Goal: Navigation & Orientation: Find specific page/section

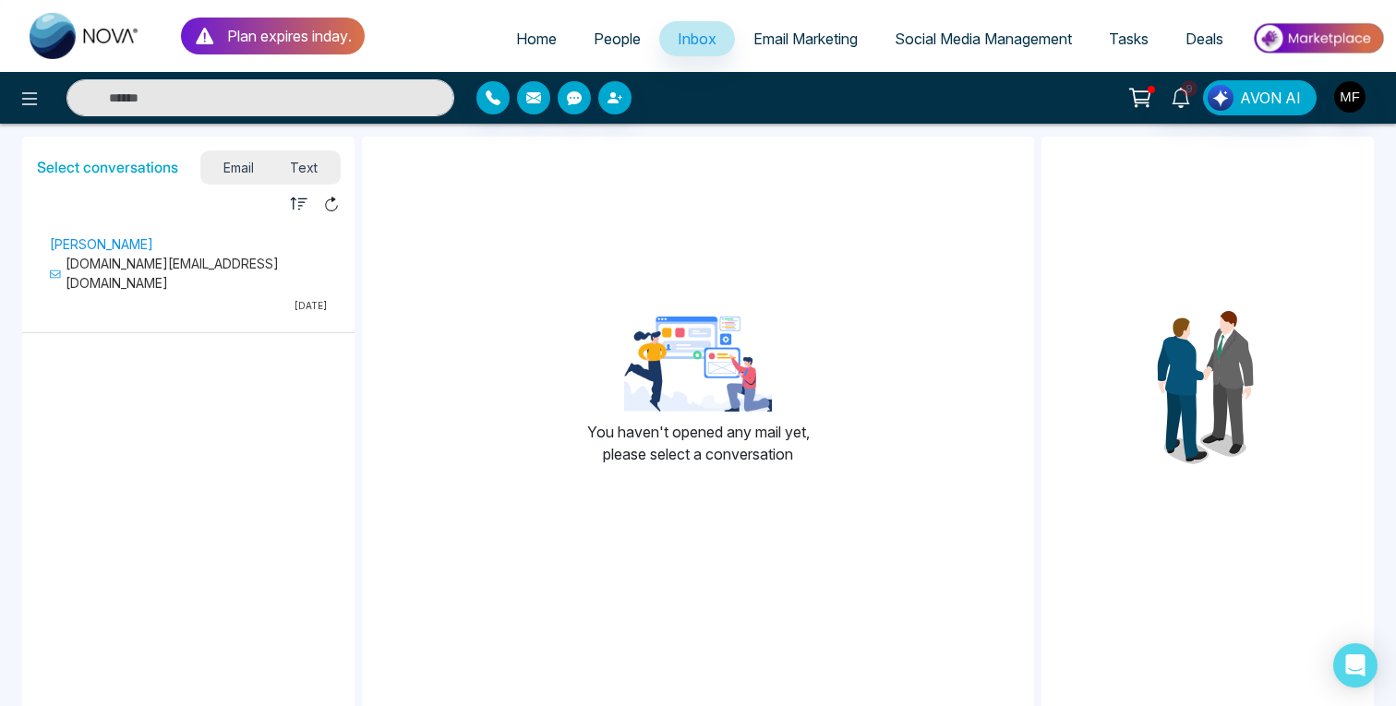
click at [297, 174] on span "Text" at bounding box center [304, 167] width 65 height 25
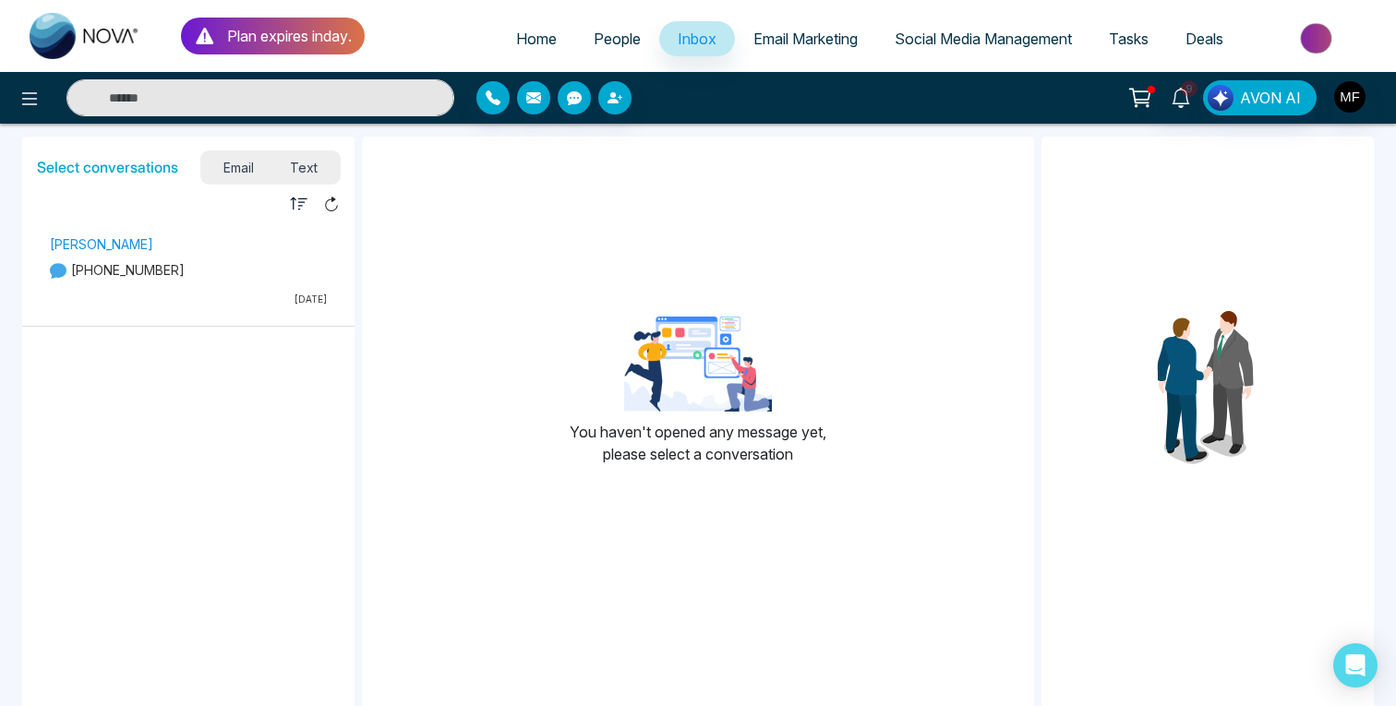
click at [234, 166] on span "Email" at bounding box center [238, 167] width 67 height 25
click at [296, 172] on span "Text" at bounding box center [304, 167] width 65 height 25
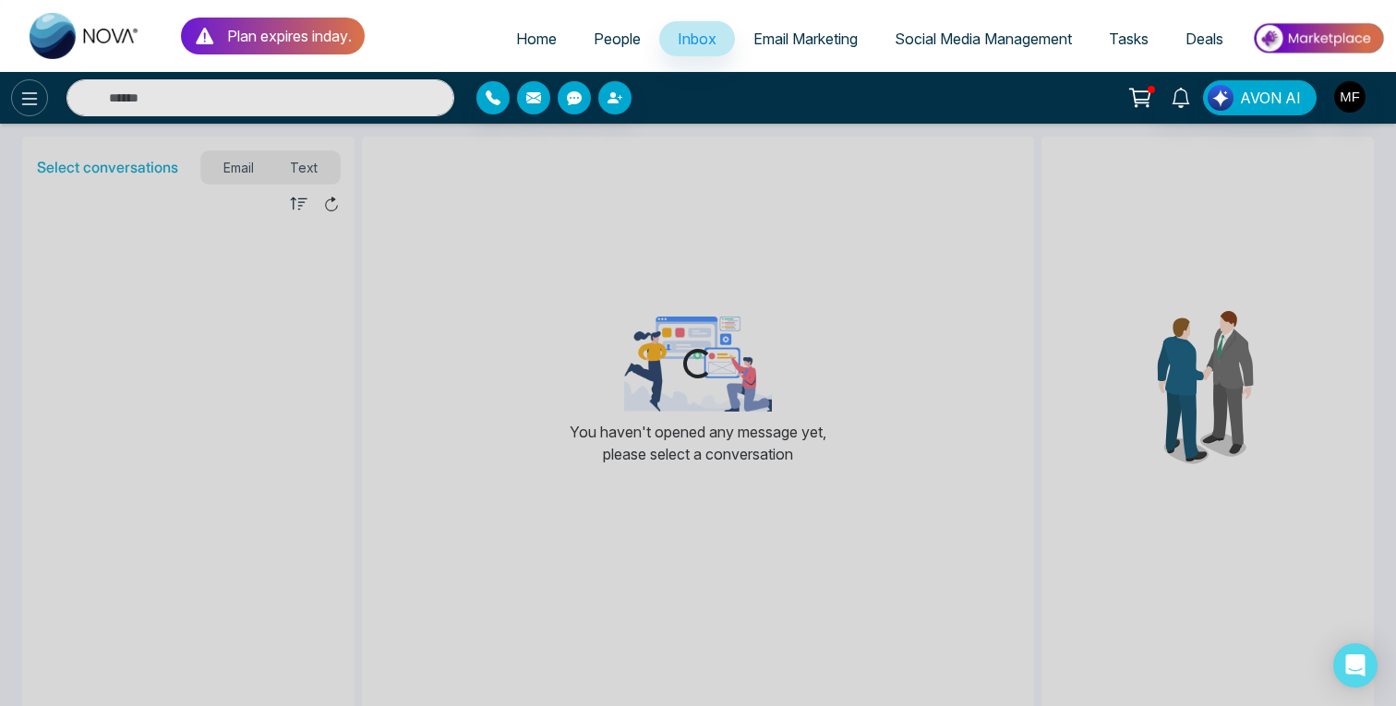
click at [18, 94] on icon at bounding box center [29, 99] width 22 height 22
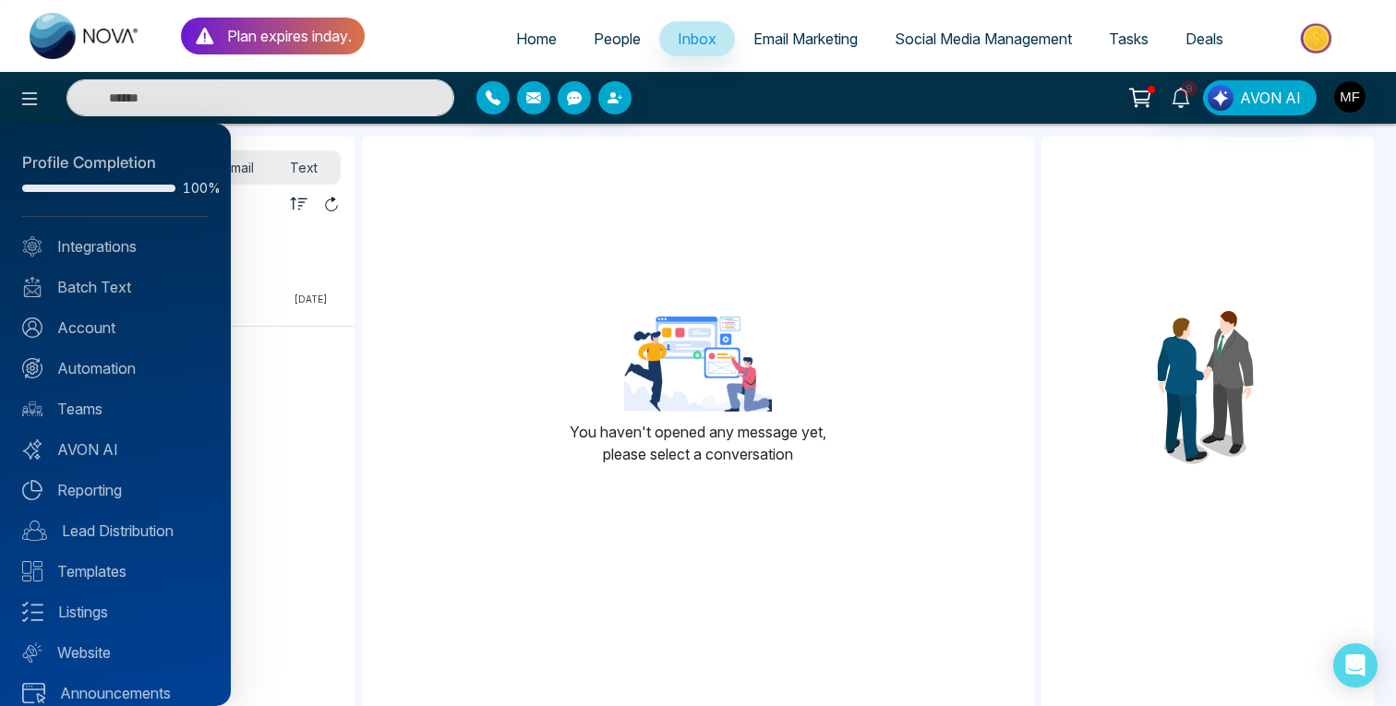
click at [224, 21] on div at bounding box center [698, 353] width 1396 height 706
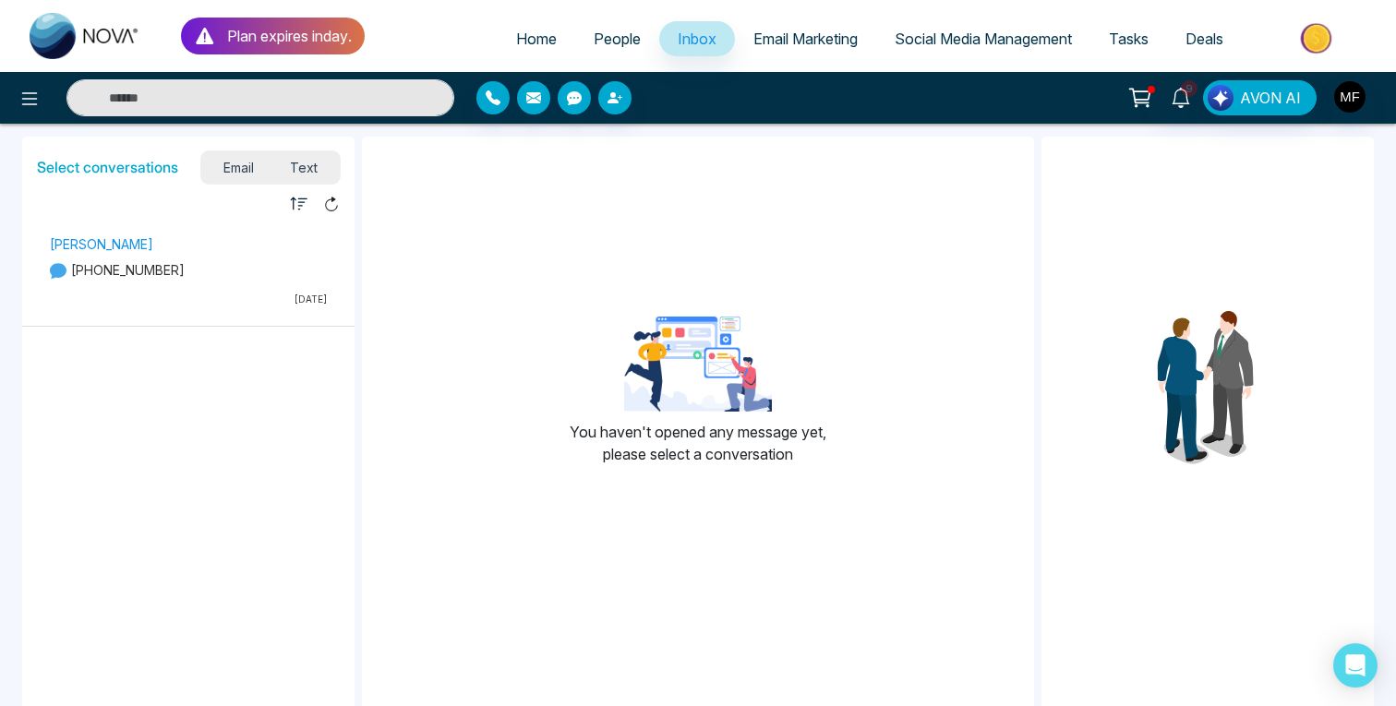
click at [216, 29] on div "Plan expires in day ." at bounding box center [273, 36] width 184 height 37
click at [212, 29] on icon at bounding box center [205, 36] width 22 height 22
click at [211, 29] on icon at bounding box center [205, 36] width 22 height 22
click at [29, 93] on icon at bounding box center [29, 99] width 22 height 22
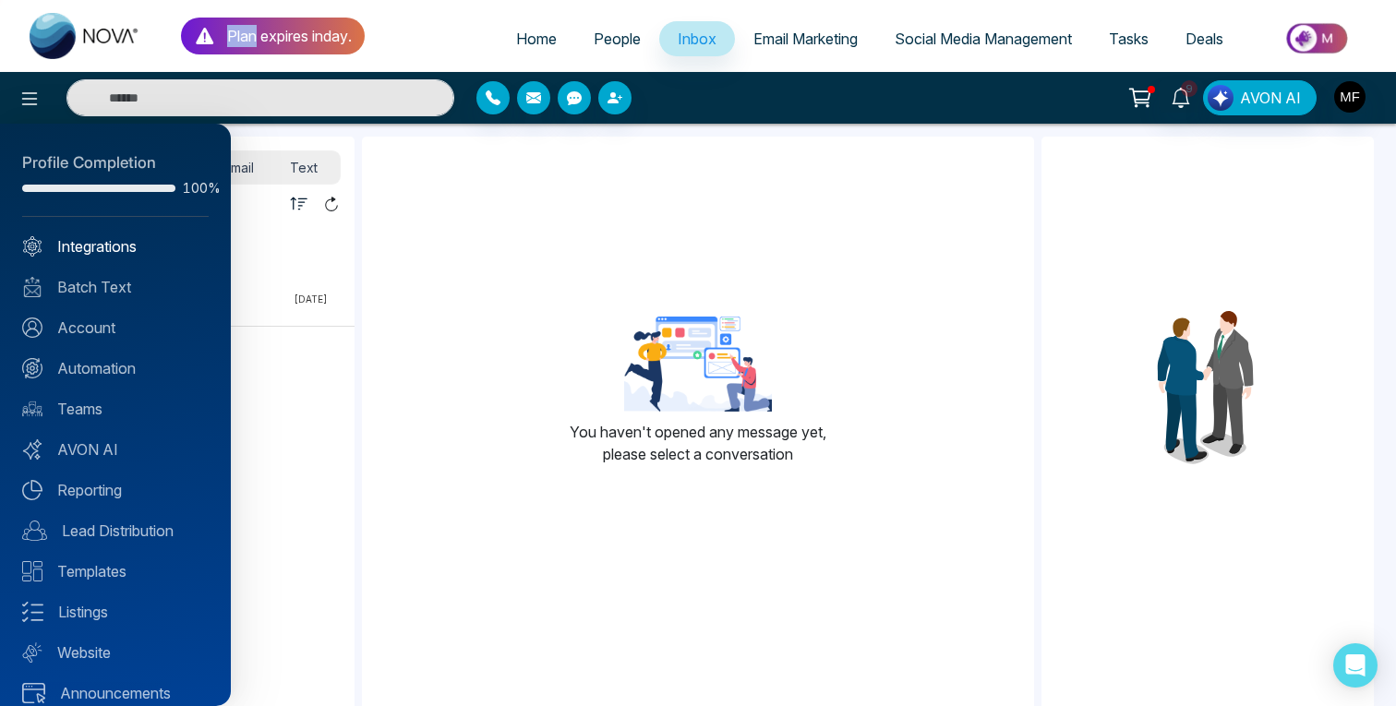
click at [58, 237] on link "Integrations" at bounding box center [115, 246] width 186 height 22
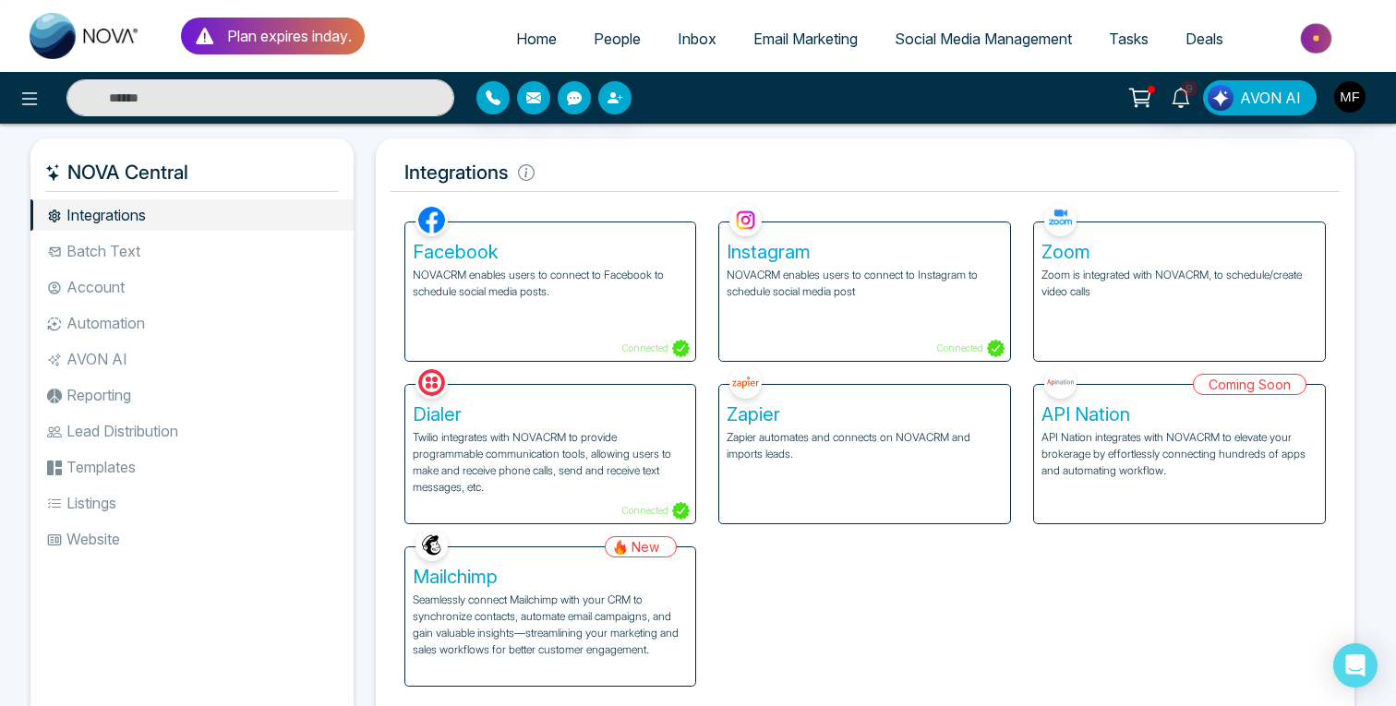
click at [536, 32] on span "Home" at bounding box center [536, 39] width 41 height 18
select select "*"
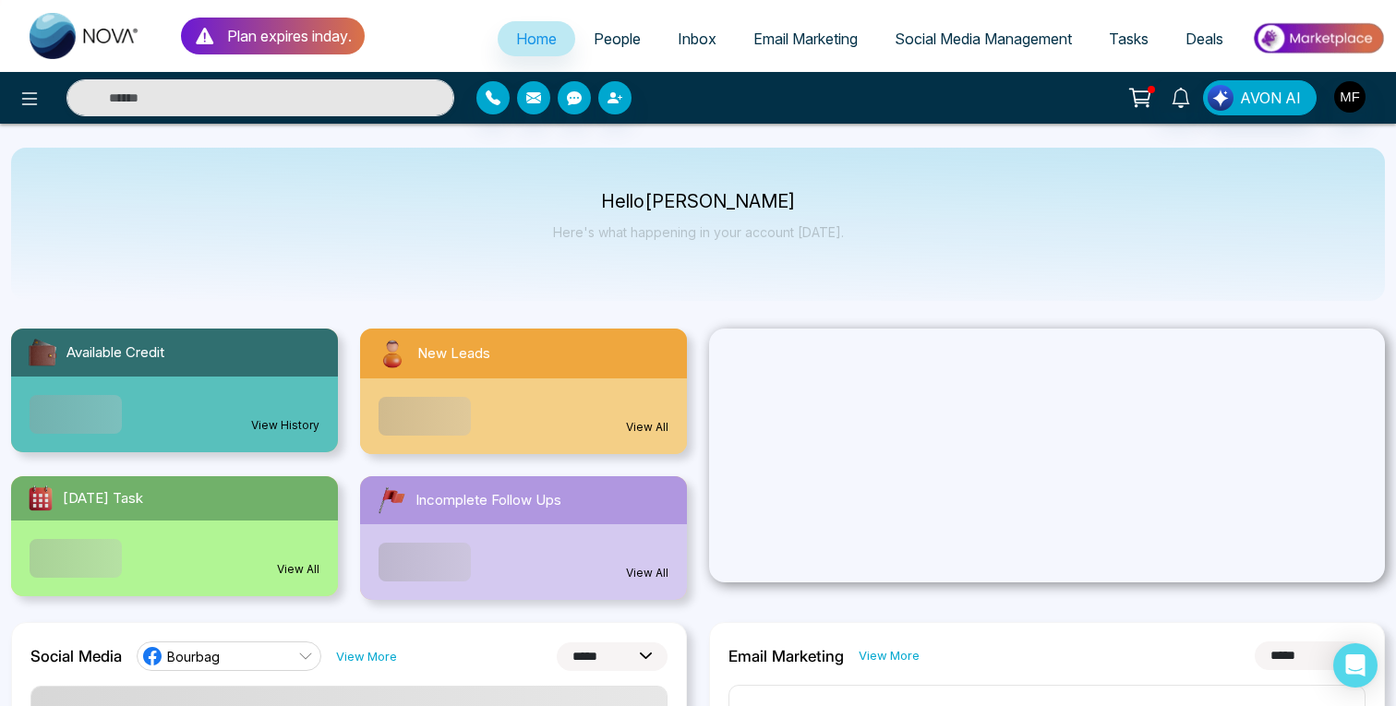
click at [628, 36] on span "People" at bounding box center [617, 39] width 47 height 18
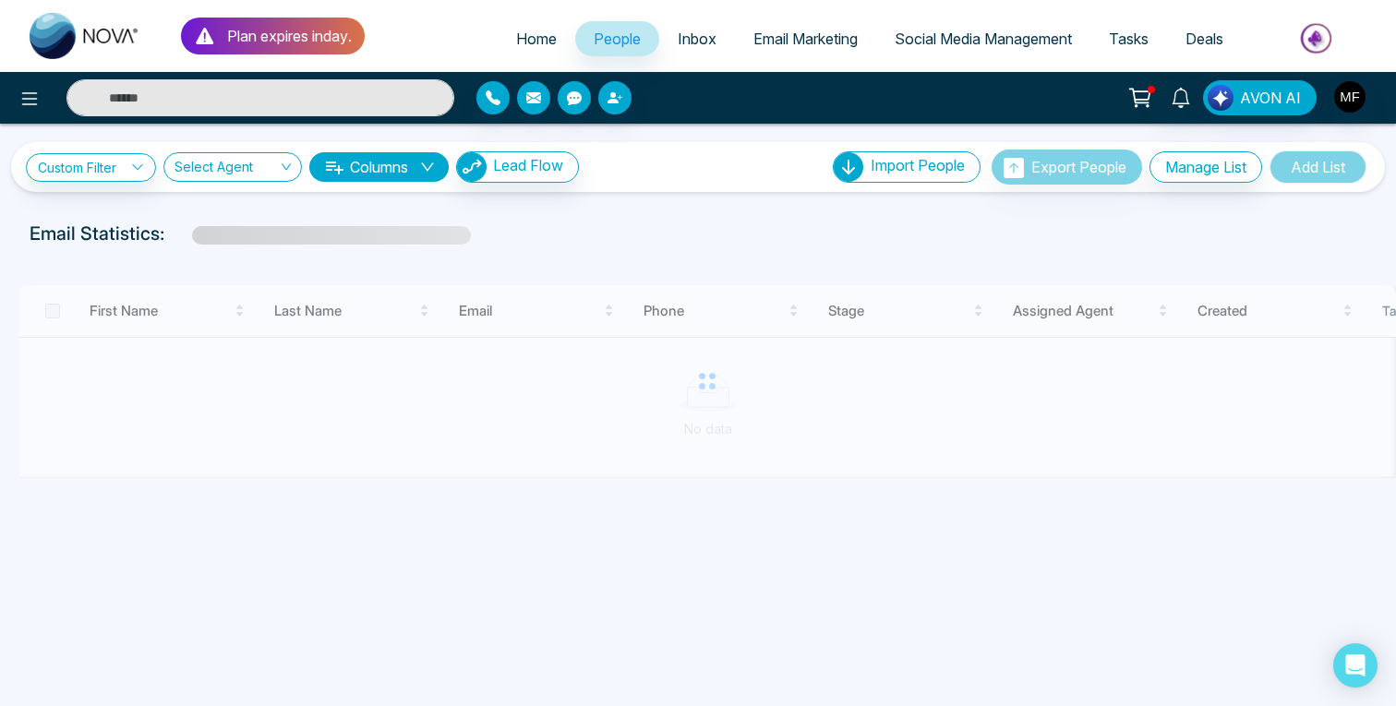
click at [692, 42] on span "Inbox" at bounding box center [697, 39] width 39 height 18
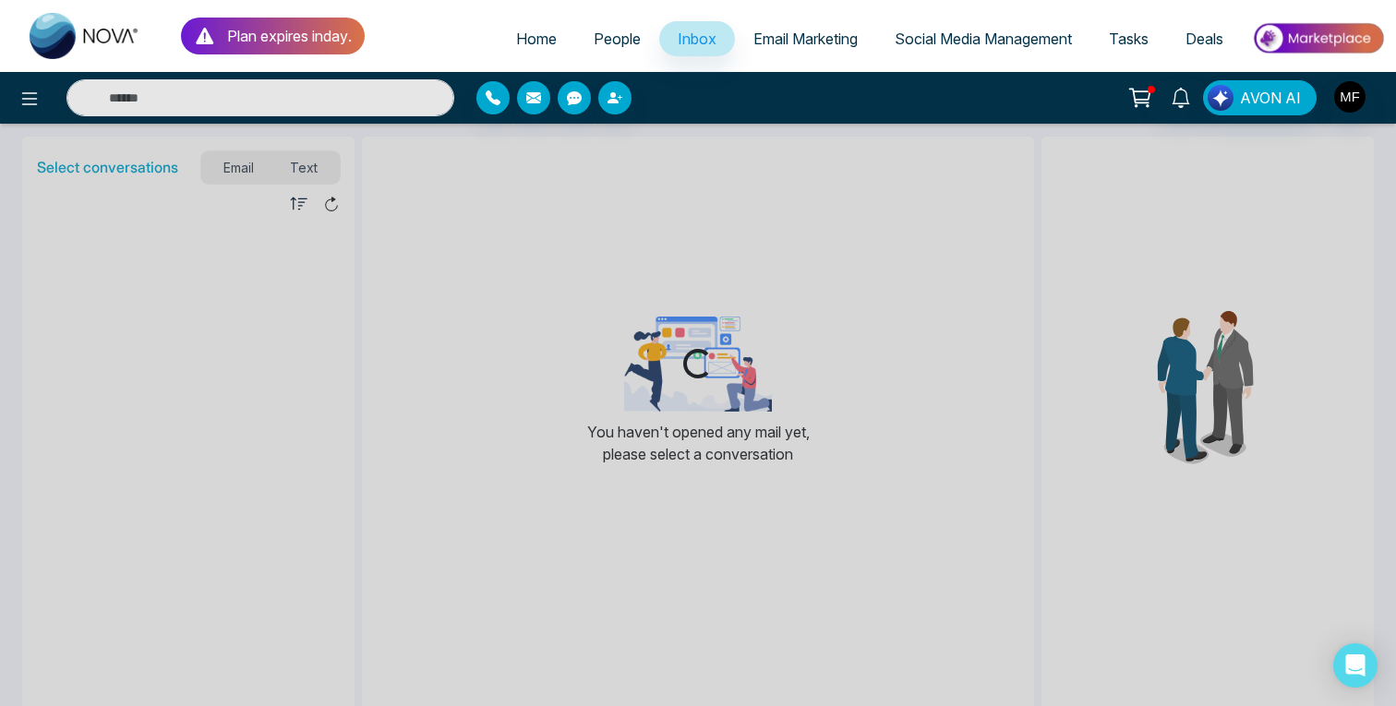
click at [797, 40] on span "Email Marketing" at bounding box center [805, 39] width 104 height 18
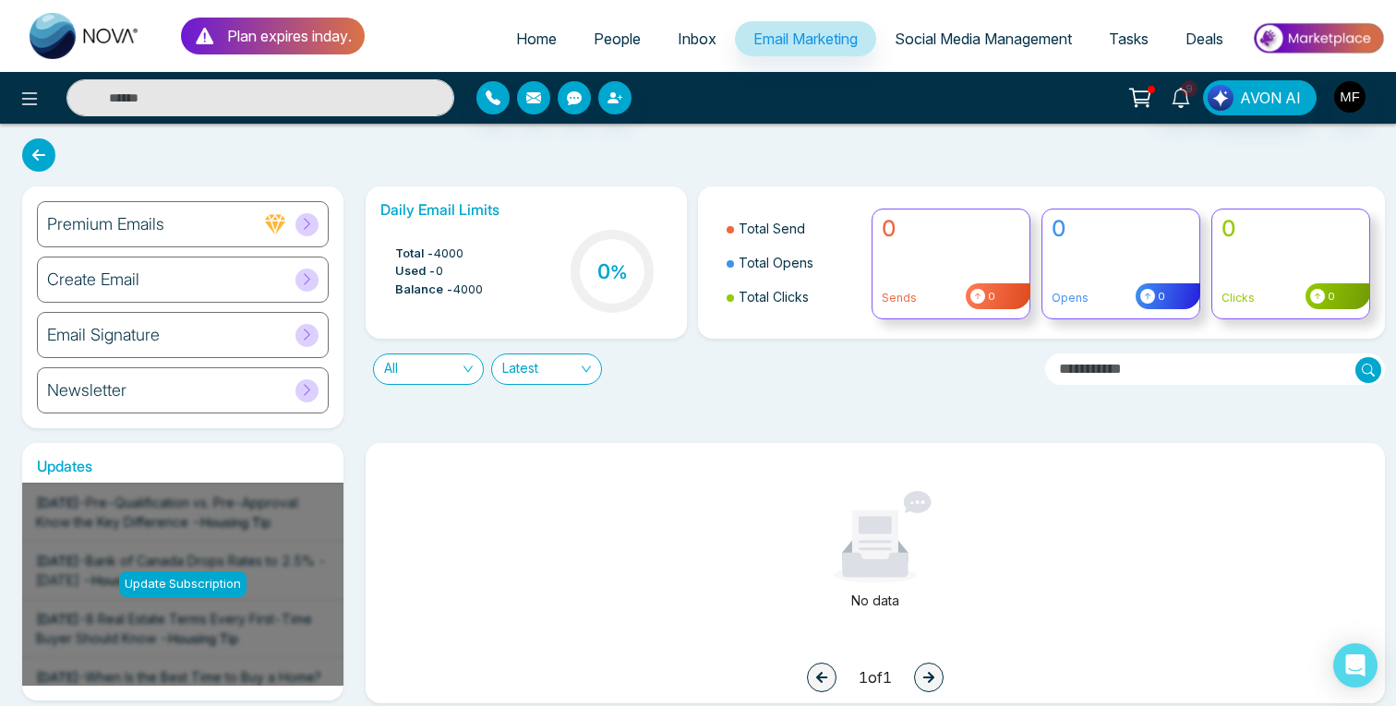
click at [684, 39] on span "Inbox" at bounding box center [697, 39] width 39 height 18
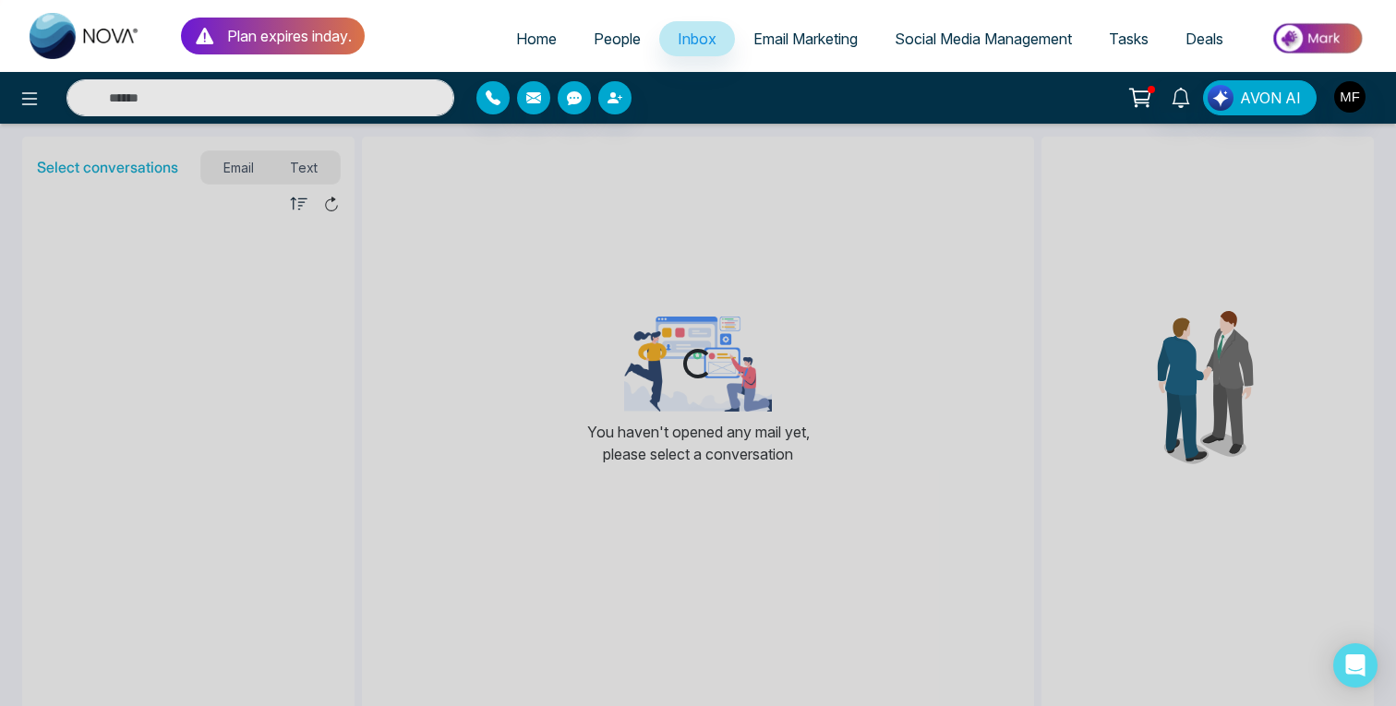
click at [619, 31] on span "People" at bounding box center [617, 39] width 47 height 18
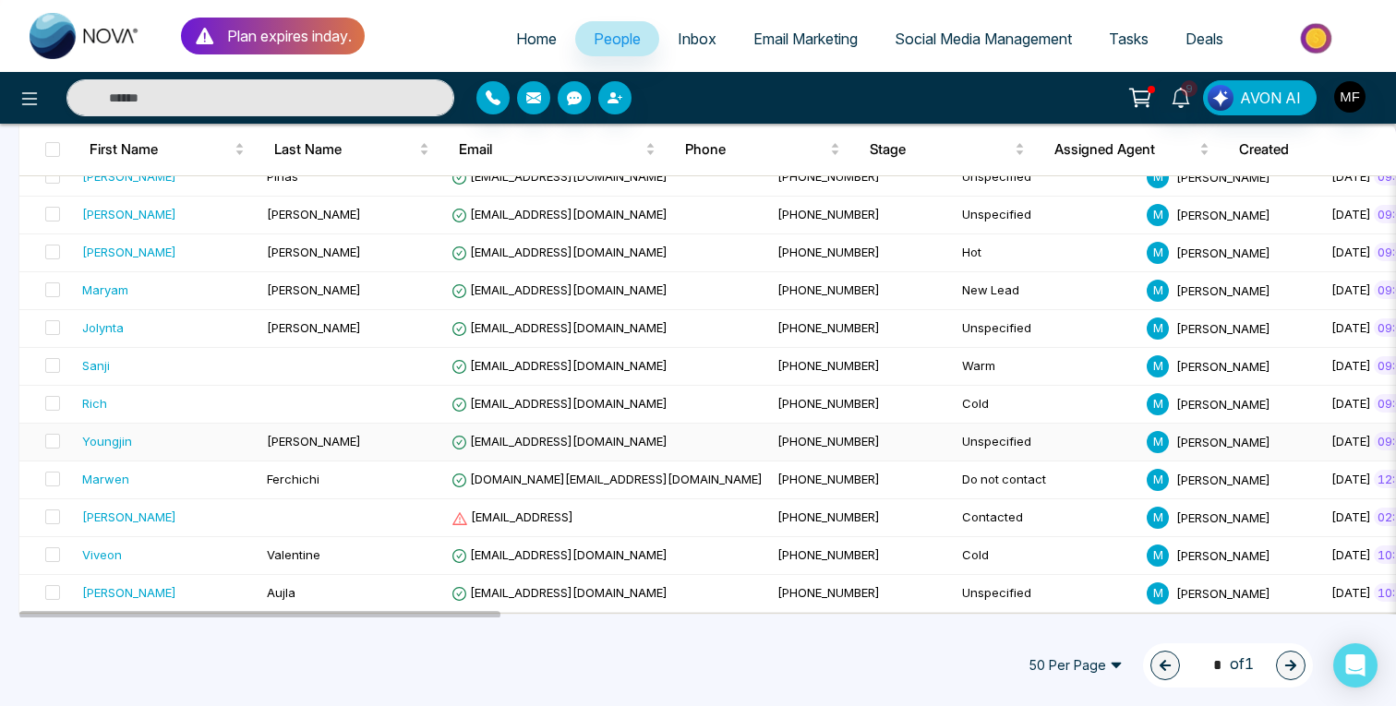
click at [119, 446] on div "Youngjin" at bounding box center [107, 441] width 50 height 18
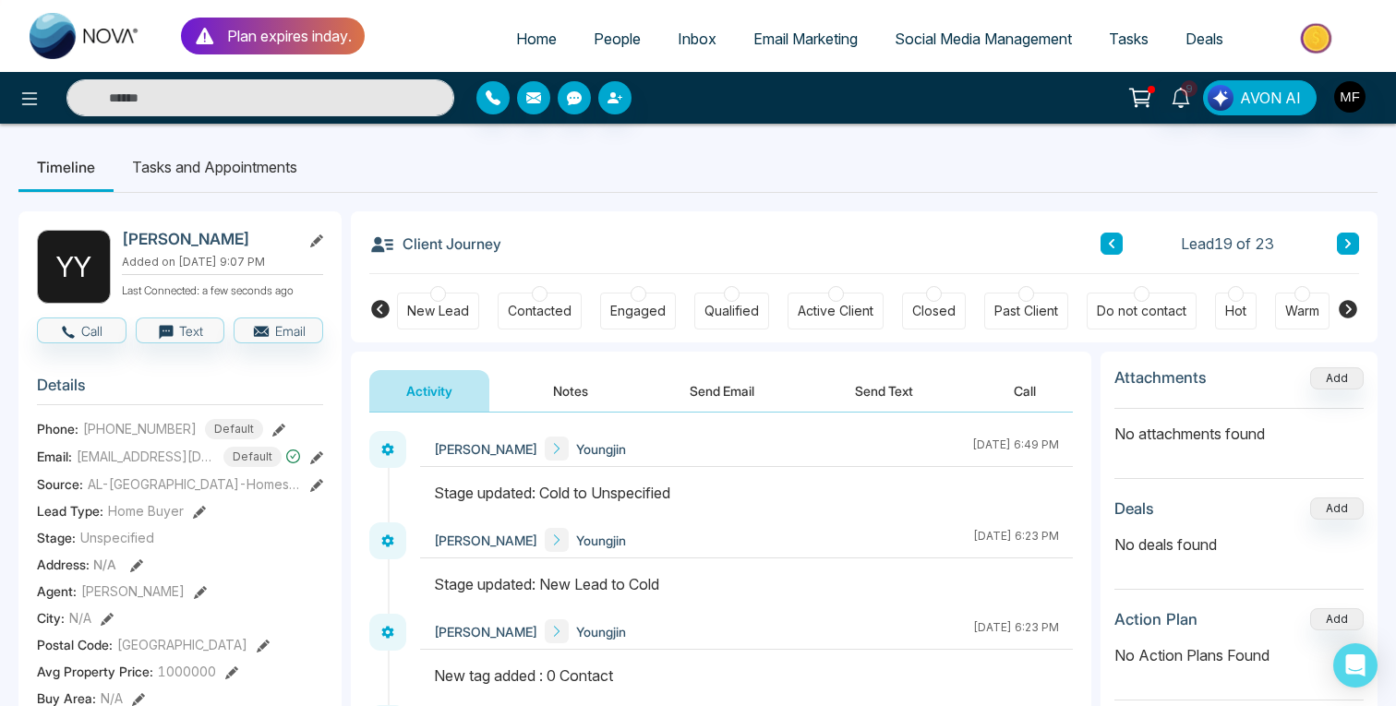
click at [258, 170] on li "Tasks and Appointments" at bounding box center [215, 167] width 202 height 50
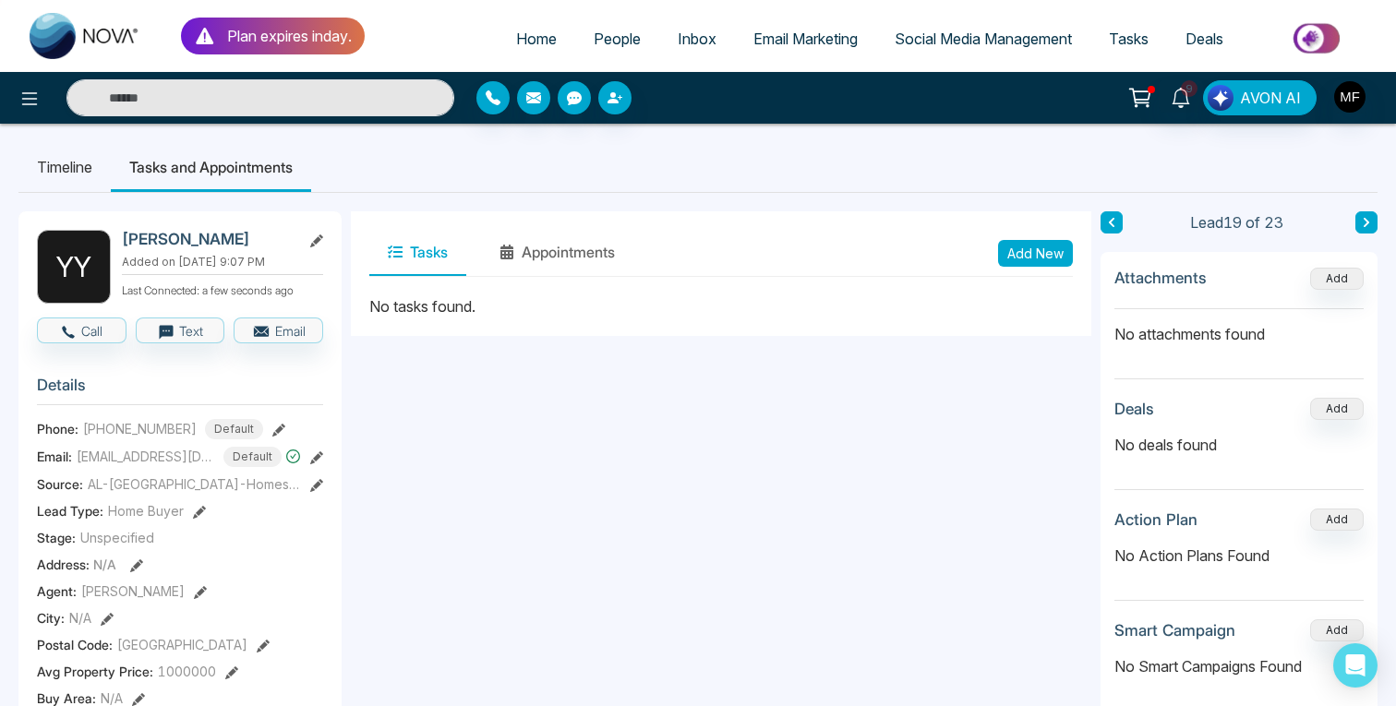
click at [78, 155] on li "Timeline" at bounding box center [64, 167] width 92 height 50
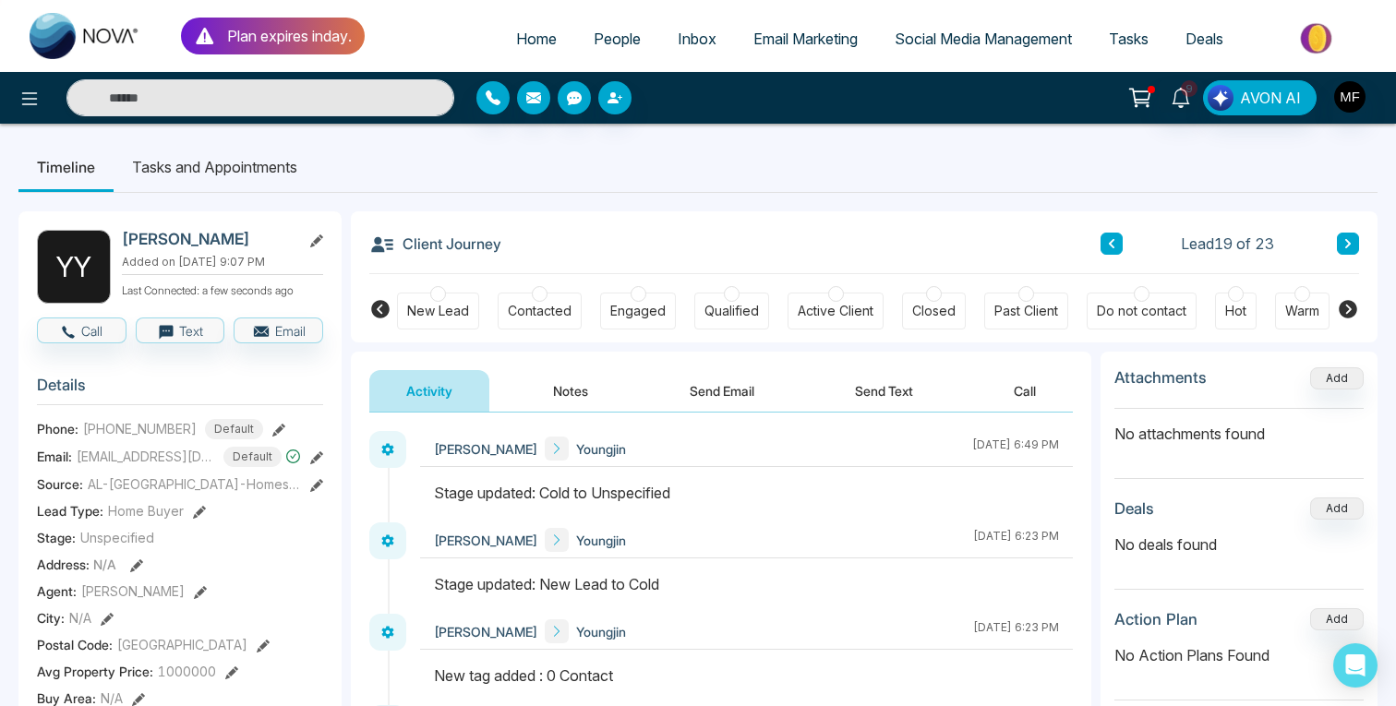
click at [564, 391] on button "Notes" at bounding box center [570, 391] width 109 height 42
click at [616, 32] on span "People" at bounding box center [617, 39] width 47 height 18
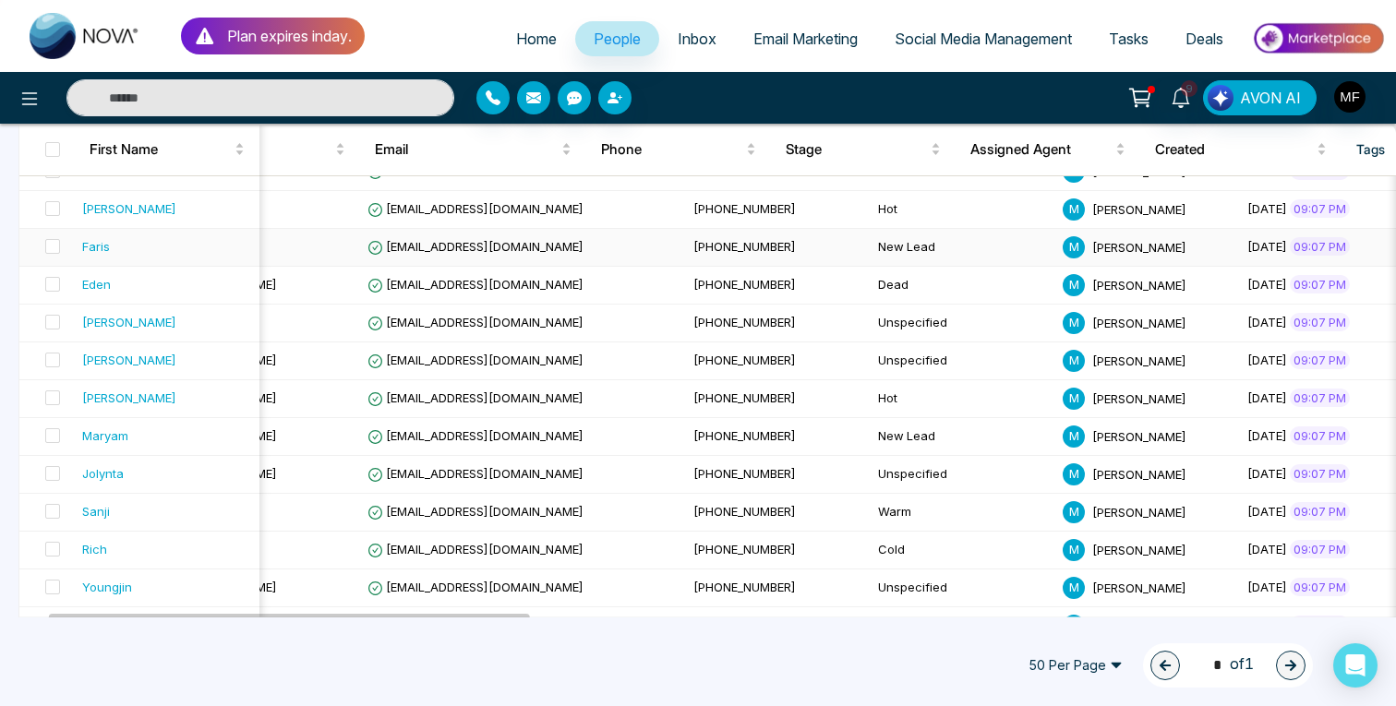
scroll to position [0, 66]
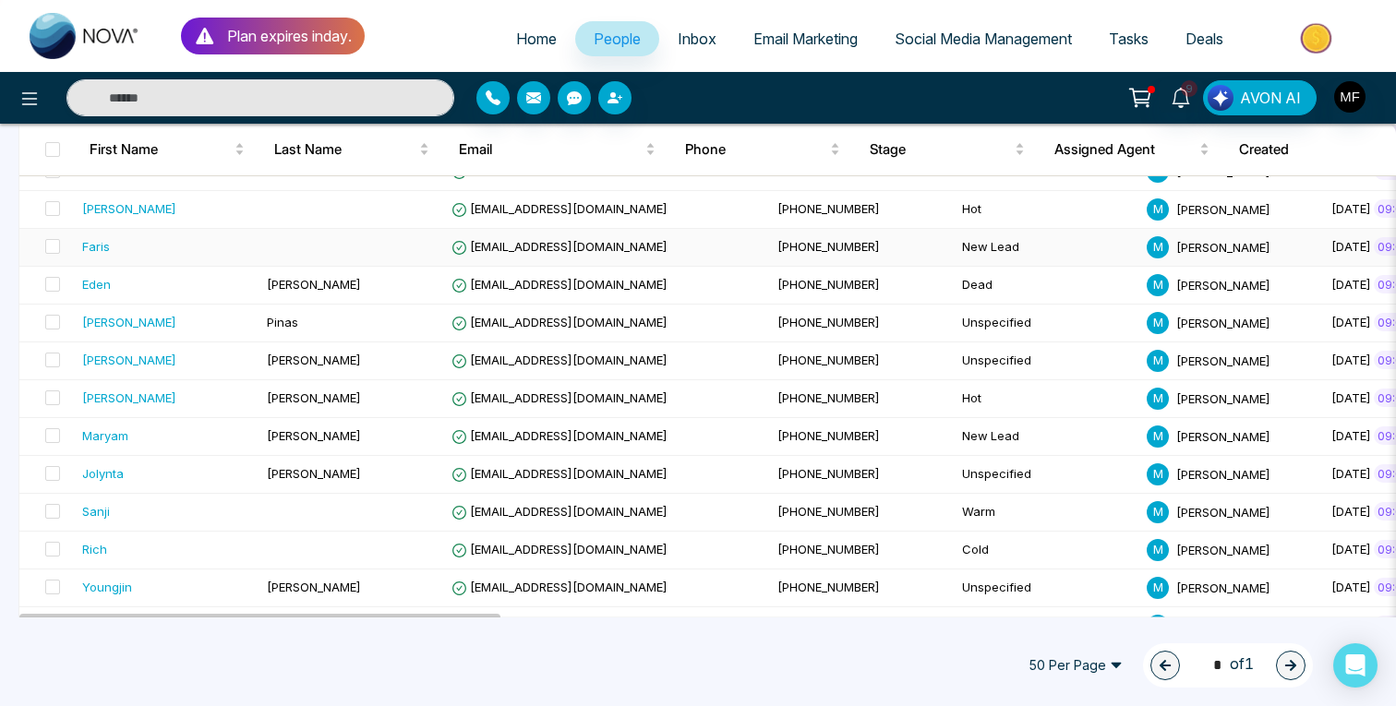
click at [641, 257] on td "[EMAIL_ADDRESS][DOMAIN_NAME]" at bounding box center [607, 248] width 326 height 38
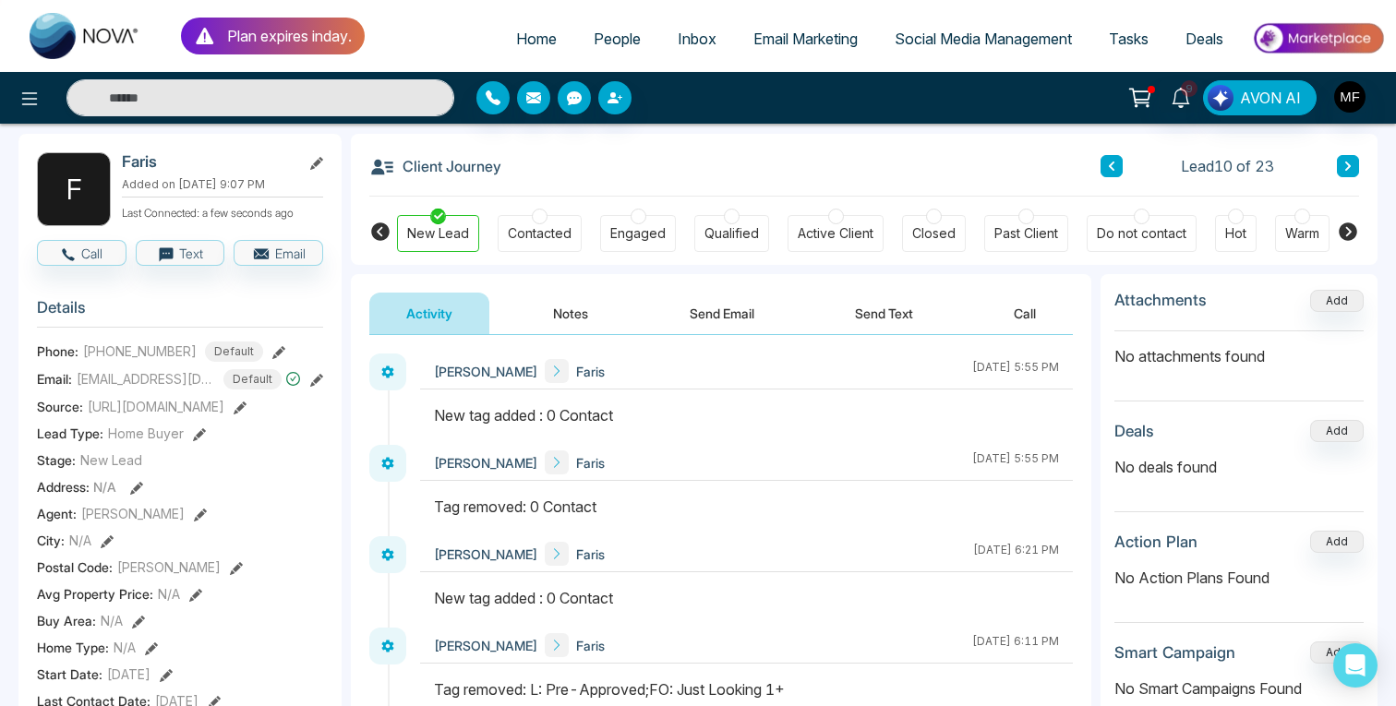
scroll to position [55, 0]
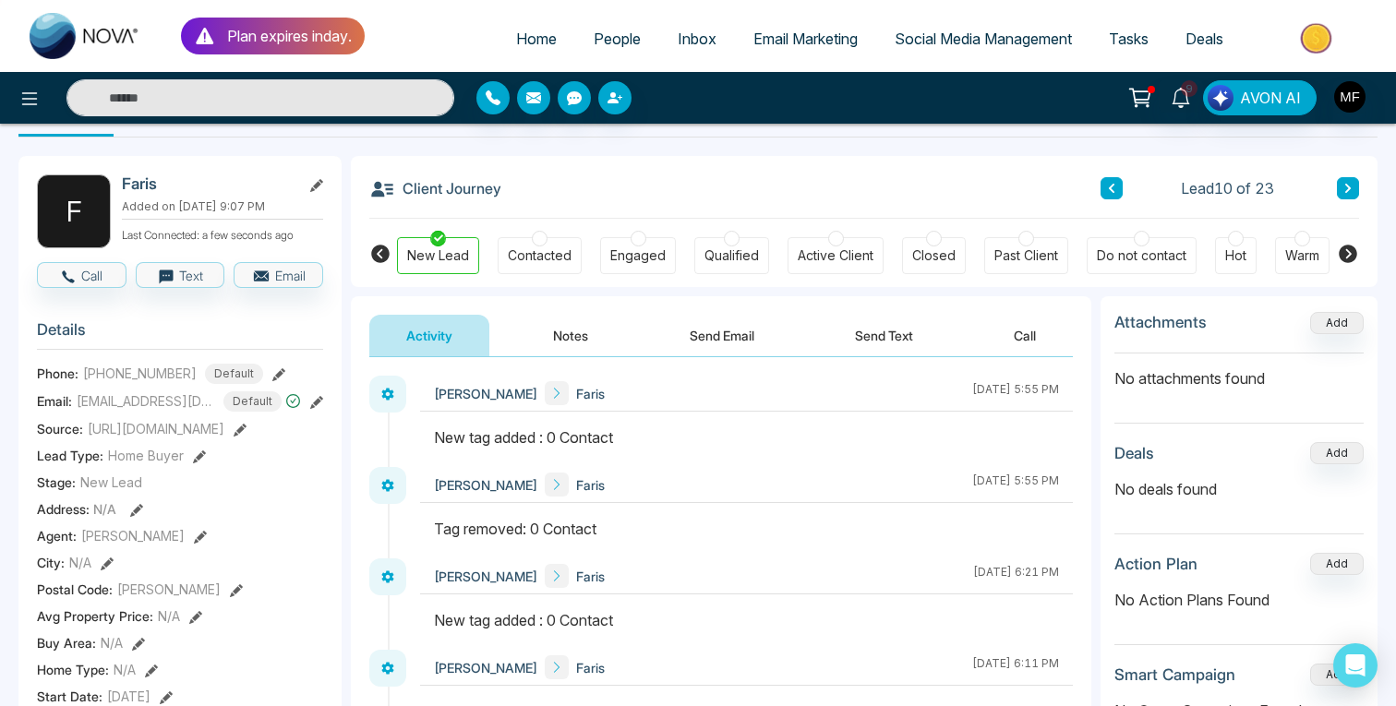
click at [552, 327] on button "Notes" at bounding box center [570, 336] width 109 height 42
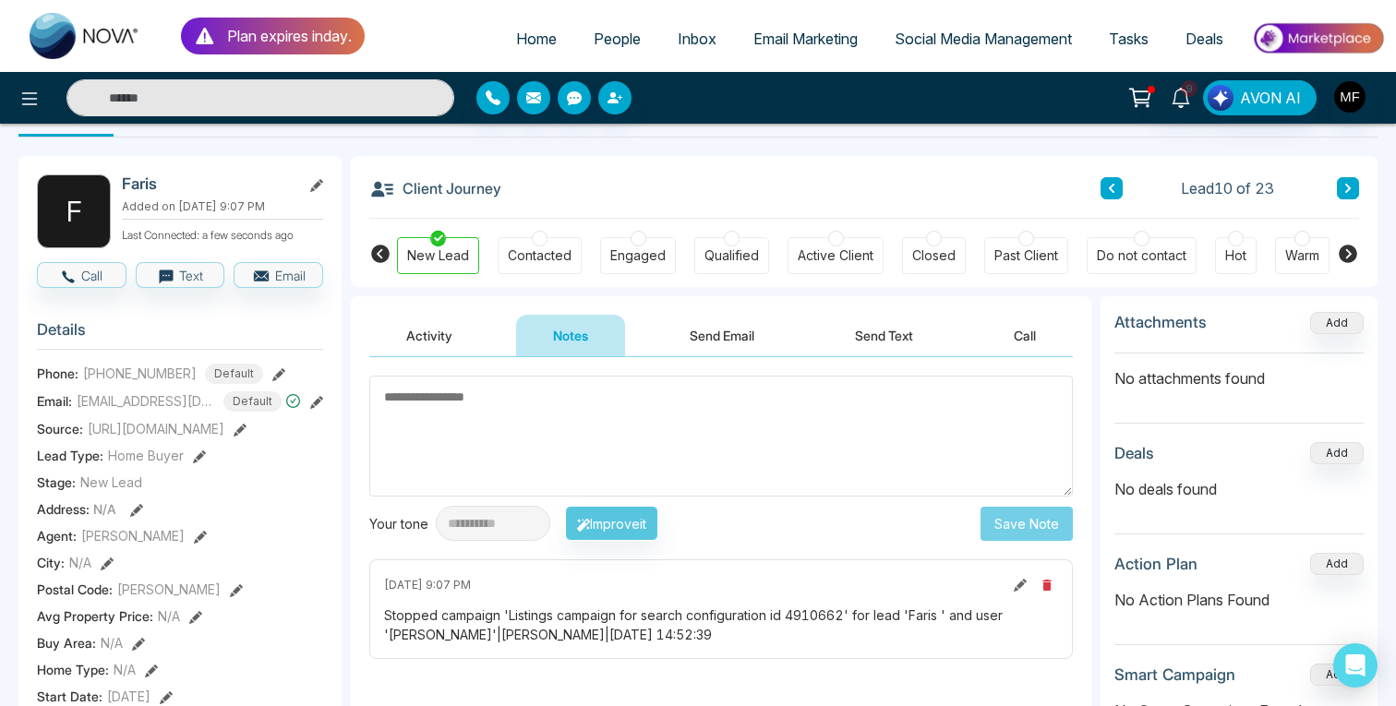
click at [595, 41] on span "People" at bounding box center [617, 39] width 47 height 18
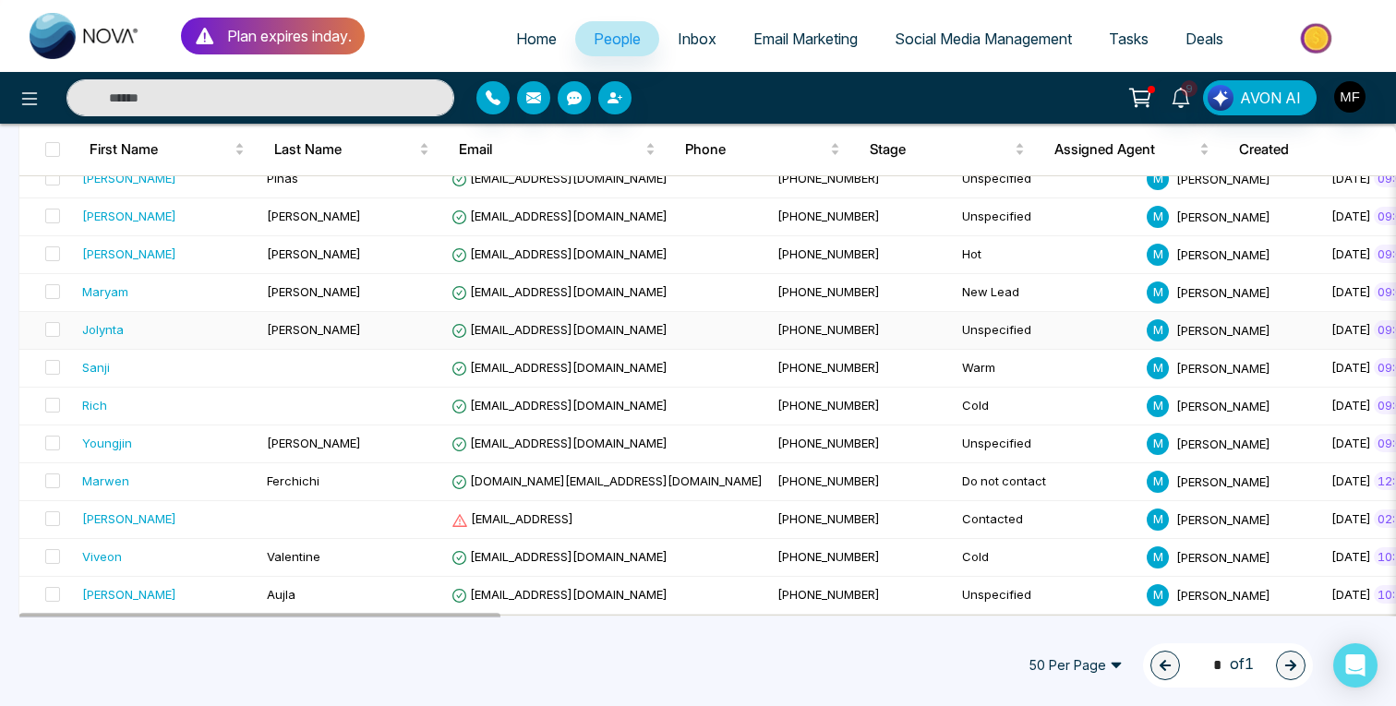
scroll to position [631, 0]
